Goal: Information Seeking & Learning: Learn about a topic

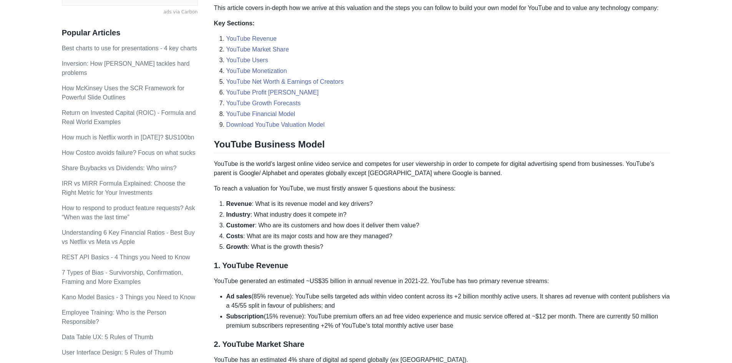
scroll to position [269, 0]
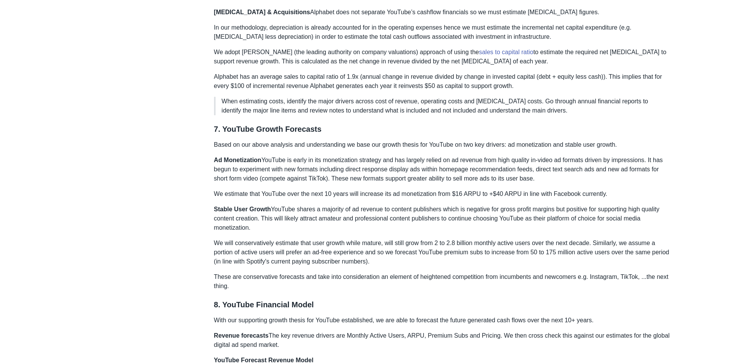
scroll to position [1604, 0]
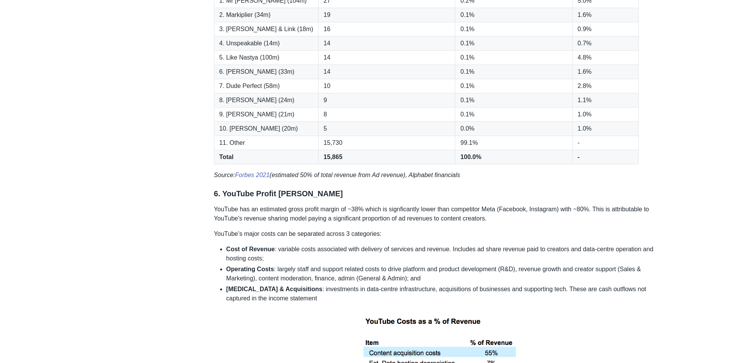
click at [406, 214] on div "Google acquired YouTube for US$1.6 billion back in [DATE]. We estimate YouTube …" at bounding box center [442, 361] width 456 height 3690
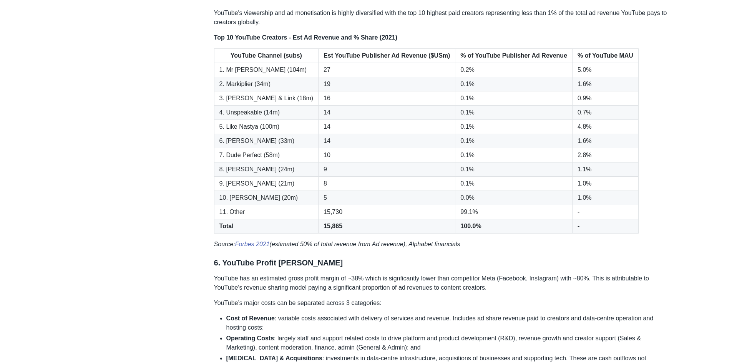
scroll to position [1450, 0]
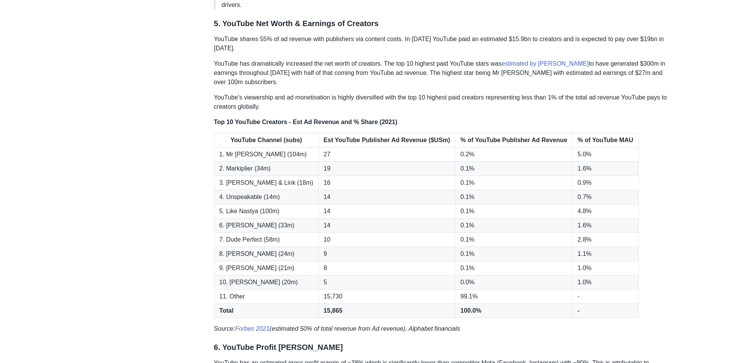
click at [458, 59] on p "YouTube has dramatically increased the net worth of creators. The top 10 highes…" at bounding box center [442, 73] width 456 height 28
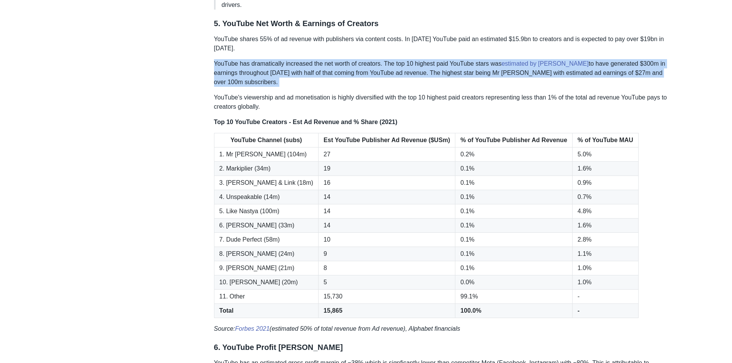
click at [458, 59] on p "YouTube has dramatically increased the net worth of creators. The top 10 highes…" at bounding box center [442, 73] width 456 height 28
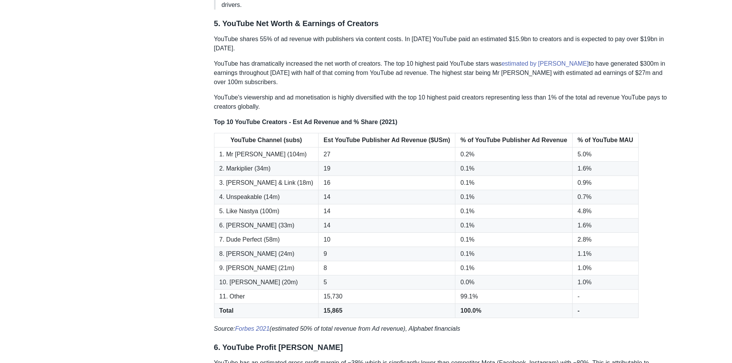
click at [432, 59] on p "YouTube has dramatically increased the net worth of creators. The top 10 highes…" at bounding box center [442, 73] width 456 height 28
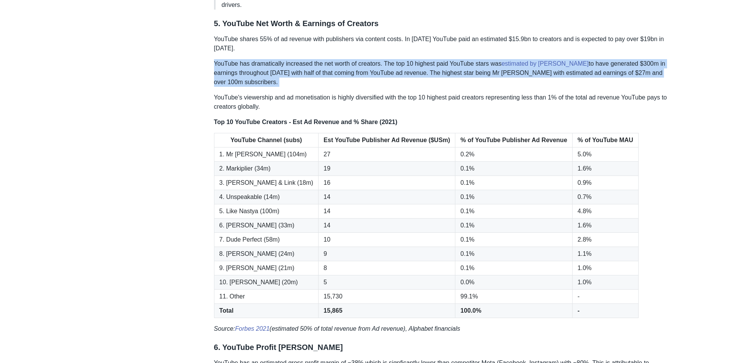
click at [432, 59] on p "YouTube has dramatically increased the net worth of creators. The top 10 highes…" at bounding box center [442, 73] width 456 height 28
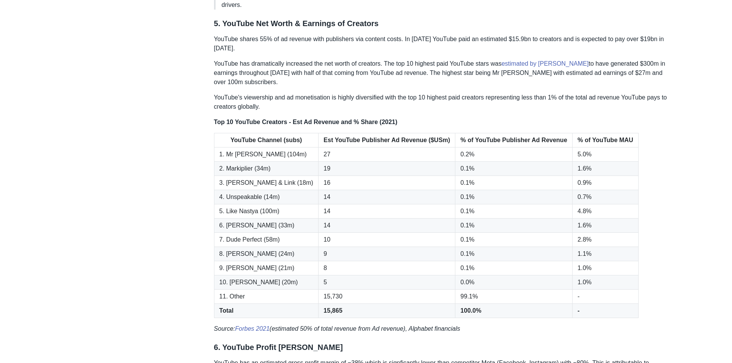
click at [435, 93] on p "YouTube's viewership and ad monetisation is highly diversified with the top 10 …" at bounding box center [442, 102] width 456 height 18
click at [427, 93] on p "YouTube's viewership and ad monetisation is highly diversified with the top 10 …" at bounding box center [442, 102] width 456 height 18
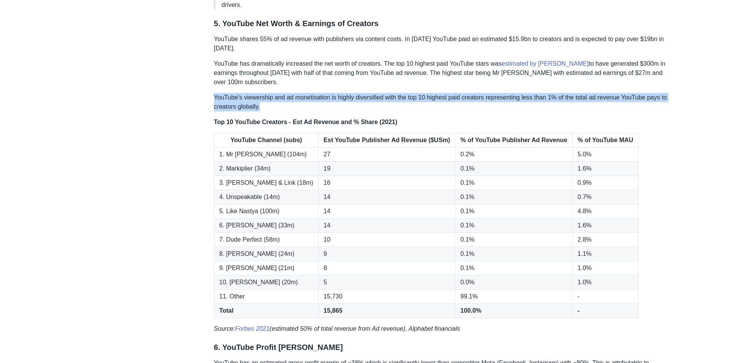
click at [427, 93] on p "YouTube's viewership and ad monetisation is highly diversified with the top 10 …" at bounding box center [442, 102] width 456 height 18
